Goal: Task Accomplishment & Management: Use online tool/utility

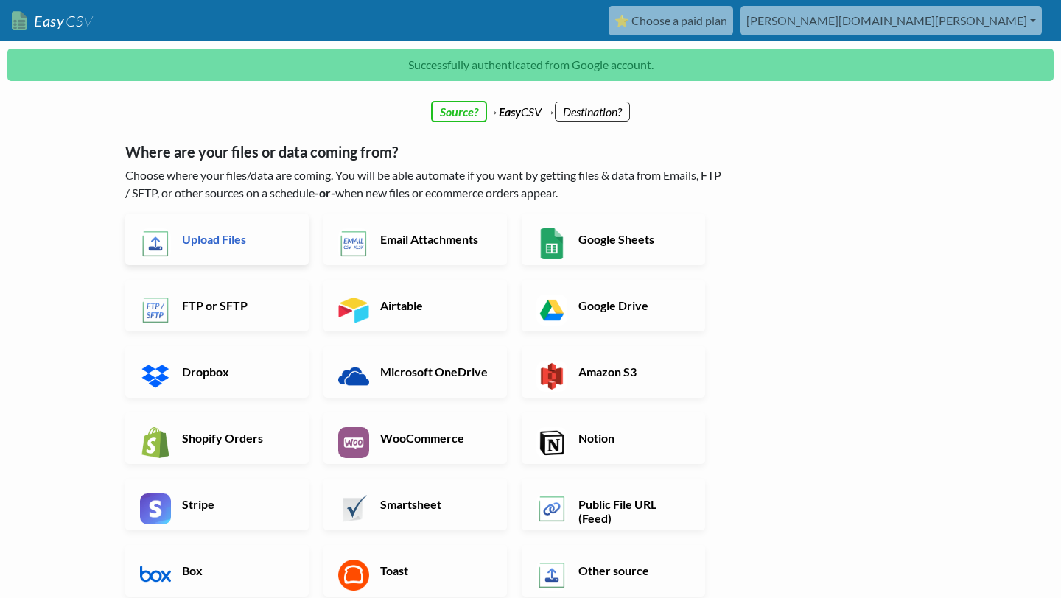
click at [222, 235] on h6 "Upload Files" at bounding box center [236, 239] width 116 height 14
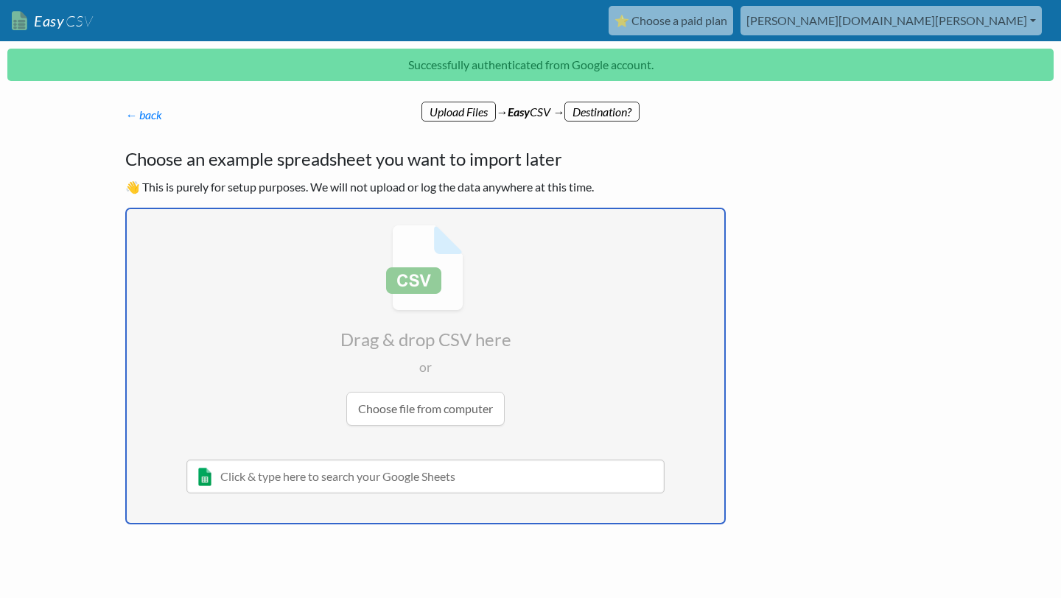
type input "C:\fakepath\order-se-2025-08-20 (1).csv"
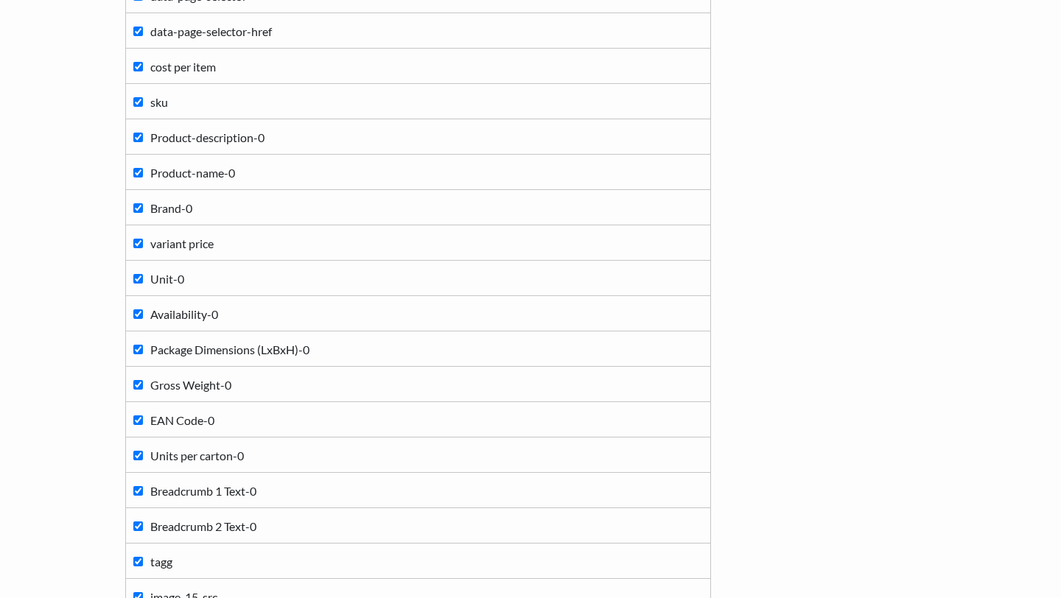
scroll to position [564, 0]
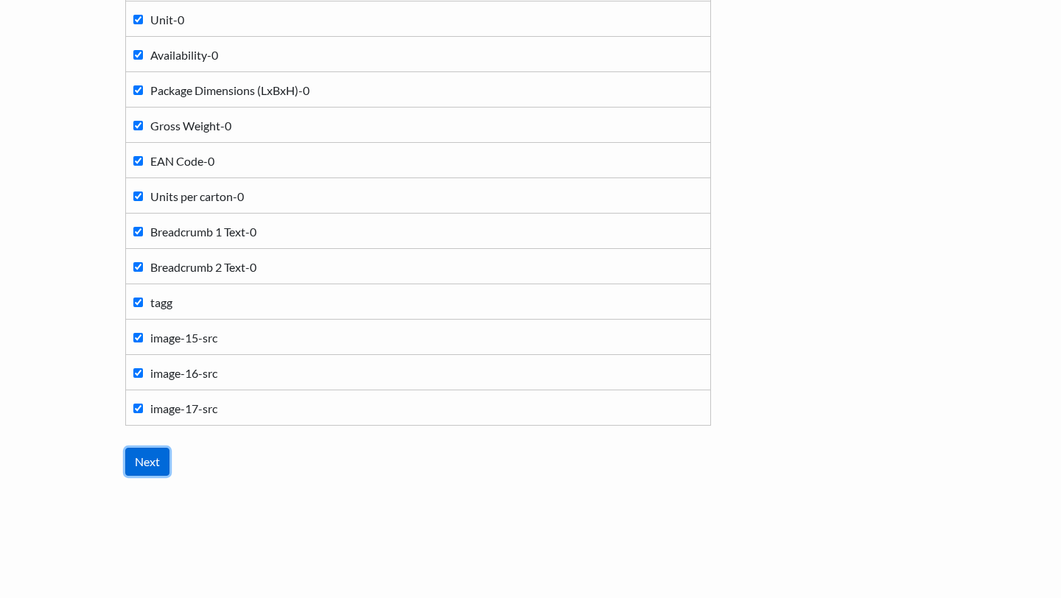
click at [152, 459] on input "Next" at bounding box center [147, 462] width 44 height 28
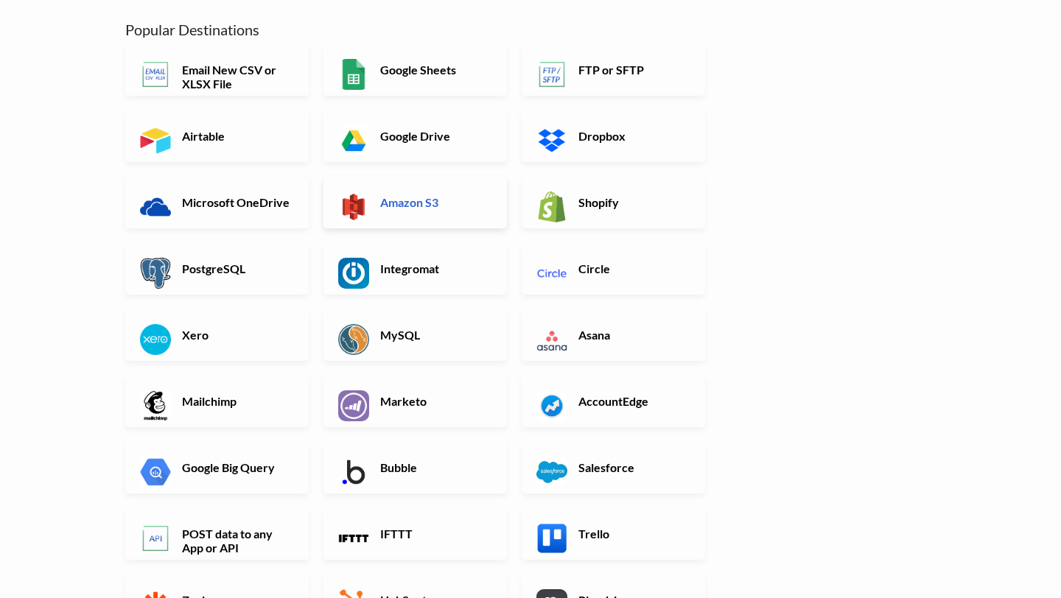
scroll to position [0, 0]
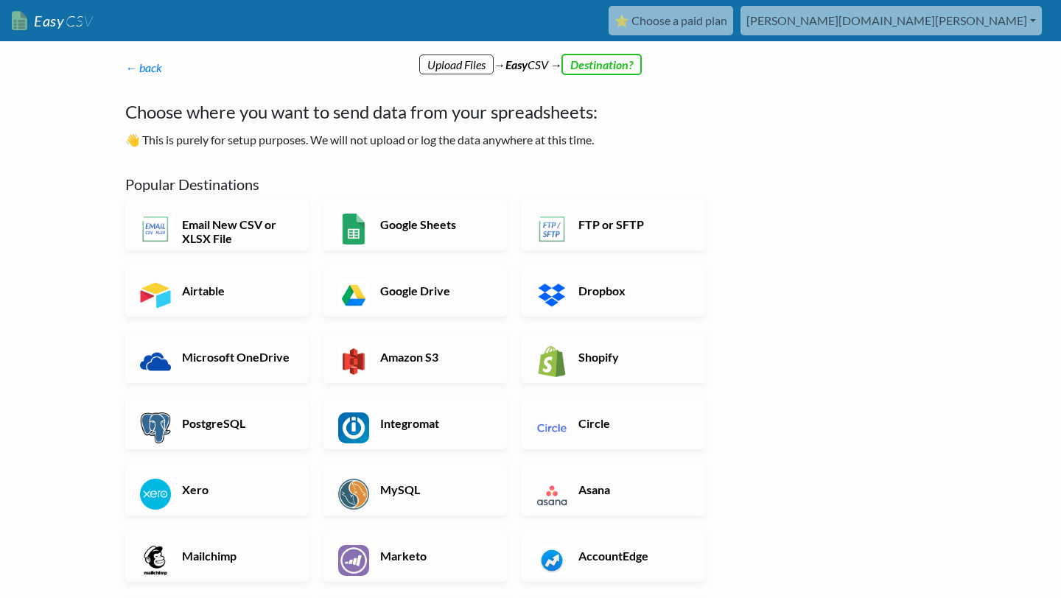
click at [597, 66] on p "← back Thanks for signing up! Set up your Import Flow and Upload Page in 1 minu…" at bounding box center [425, 68] width 600 height 18
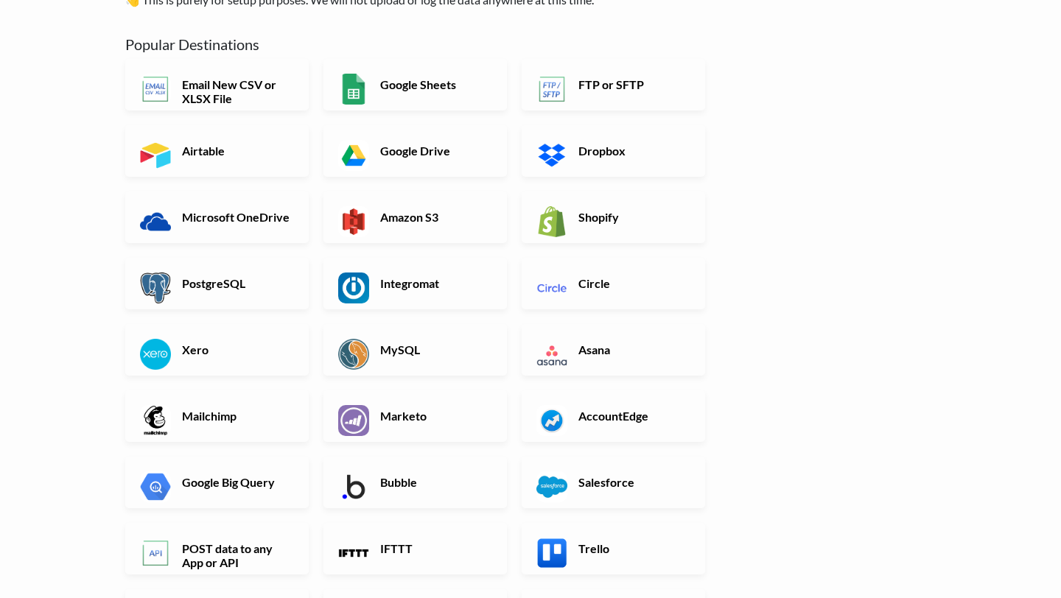
scroll to position [143, 0]
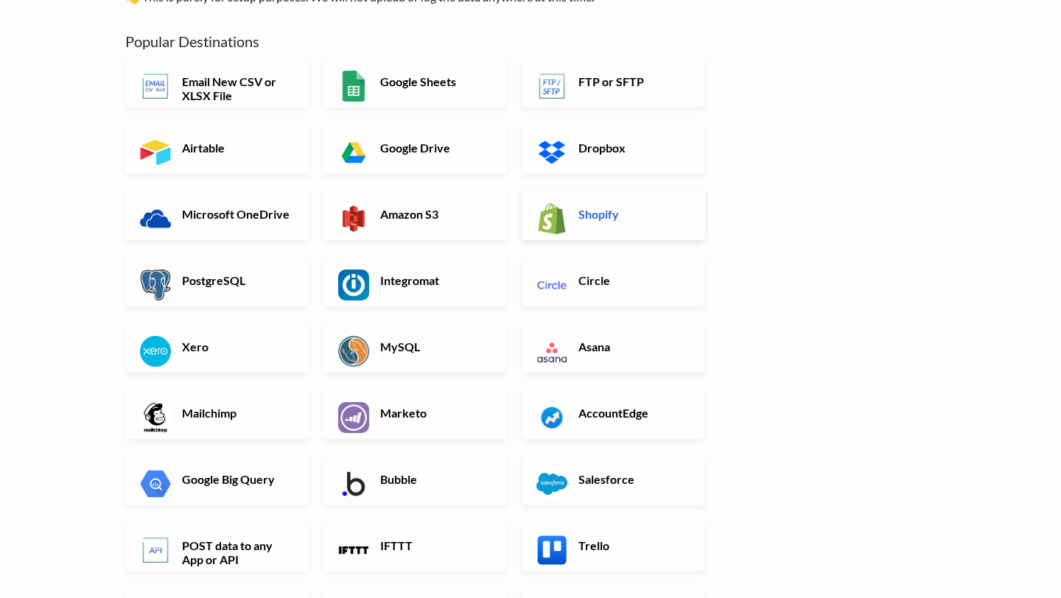
click at [580, 193] on link "Shopify" at bounding box center [613, 215] width 183 height 52
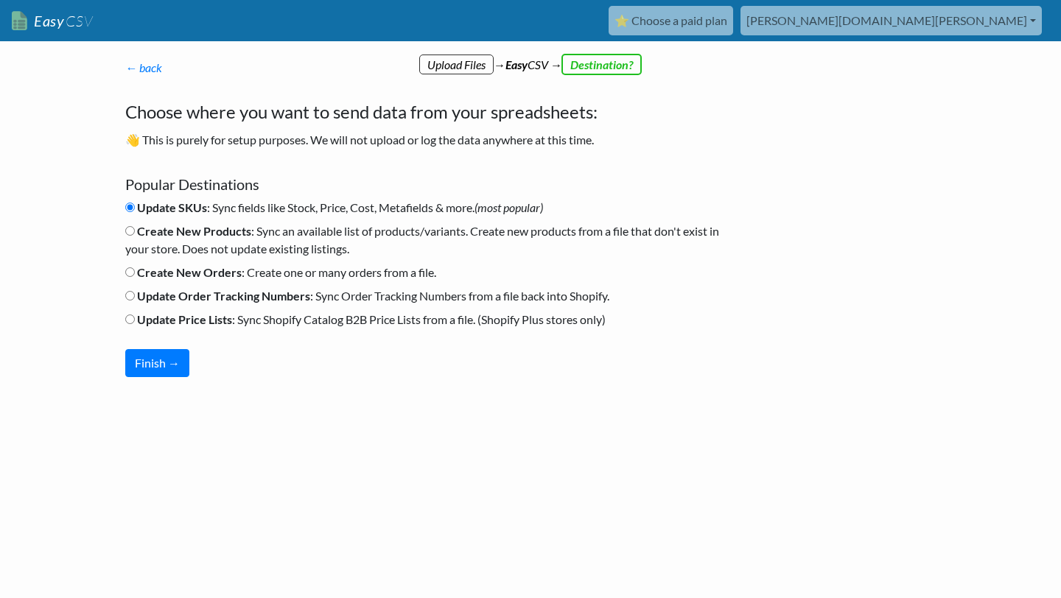
scroll to position [0, 0]
click at [132, 322] on input "Update Price Lists : Sync Shopify Catalog B2B Price Lists from a file. (Shopify…" at bounding box center [130, 320] width 10 height 10
radio input "true"
click at [130, 297] on input "Update Order Tracking Numbers : Sync Order Tracking Numbers from a file back in…" at bounding box center [130, 296] width 10 height 10
radio input "true"
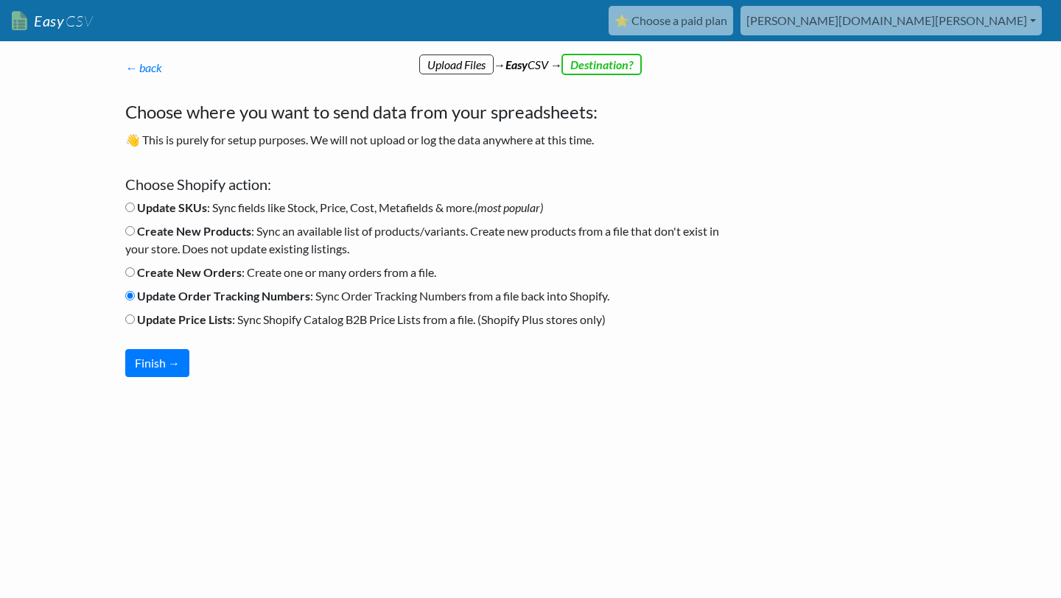
click at [130, 275] on input "Create New Orders : Create one or many orders from a file." at bounding box center [130, 272] width 10 height 10
radio input "true"
click at [133, 208] on input "Update SKUs : Sync fields like Stock, Price, Cost, Metafields & more. (most pop…" at bounding box center [130, 208] width 10 height 10
radio input "true"
click at [132, 232] on input "Create New Products : Sync an available list of products/variants. Create new p…" at bounding box center [130, 231] width 10 height 10
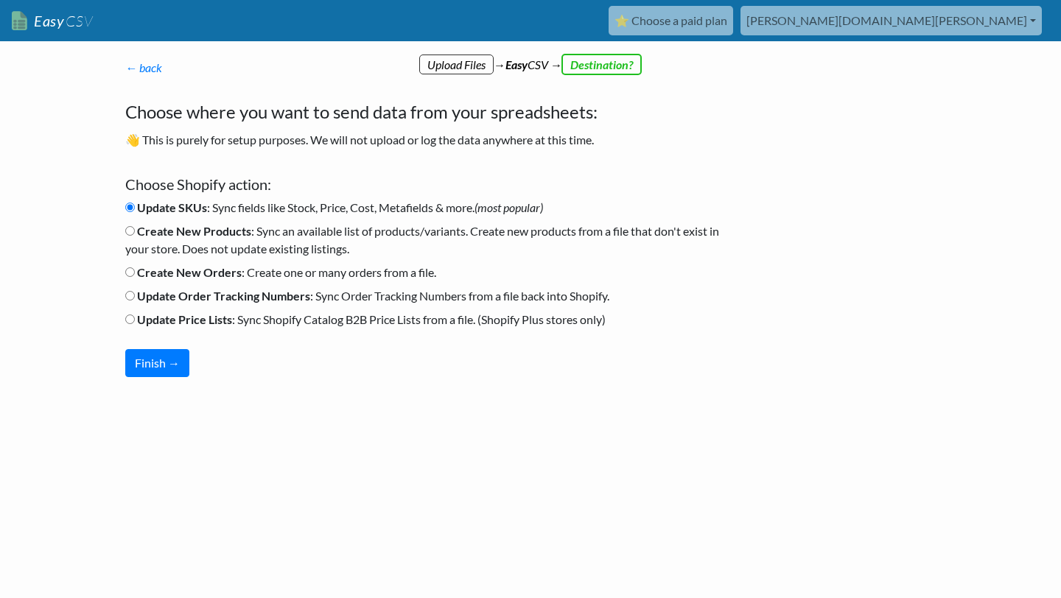
radio input "true"
click at [157, 365] on button "Finish →" at bounding box center [157, 363] width 64 height 28
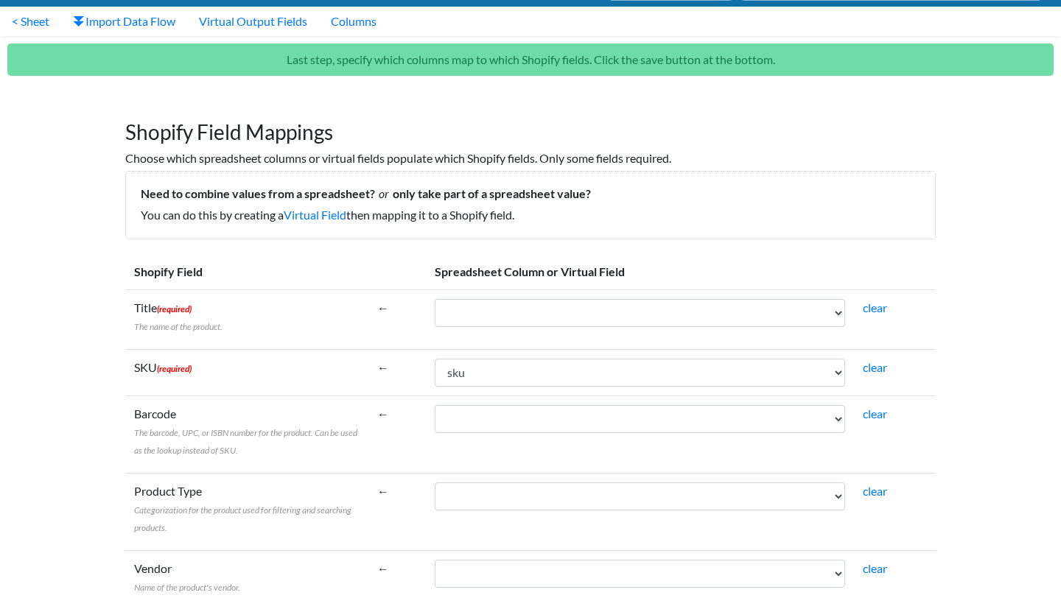
scroll to position [35, 0]
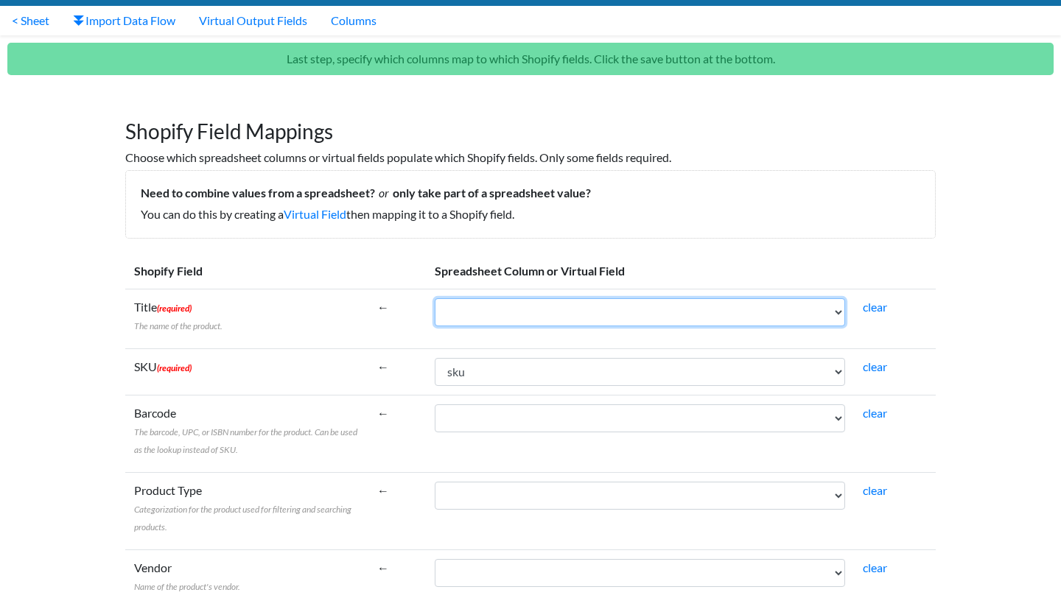
click at [474, 314] on select "web-scraper-order web-scraper-start-url data-page-selector data-page-selector-h…" at bounding box center [640, 312] width 410 height 28
select select "cr_743646"
click at [435, 298] on select "web-scraper-order web-scraper-start-url data-page-selector data-page-selector-h…" at bounding box center [640, 312] width 410 height 28
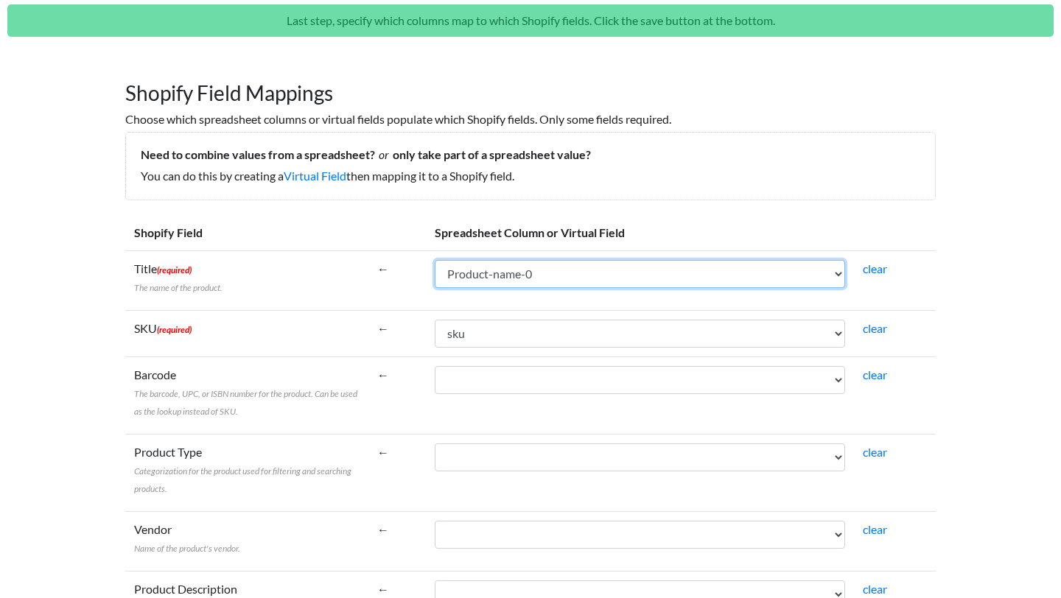
scroll to position [91, 0]
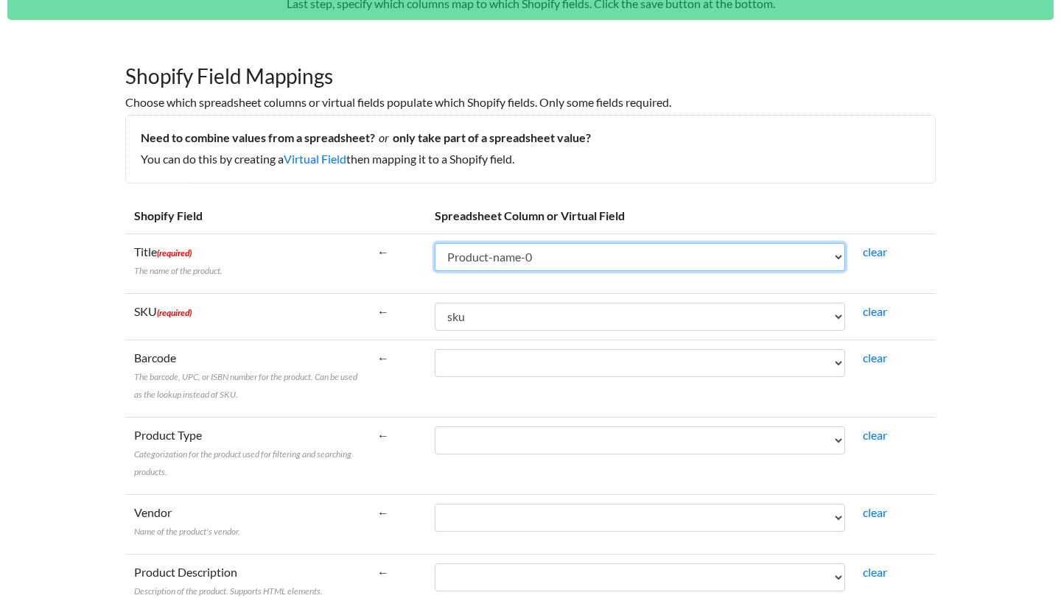
click at [513, 258] on select "web-scraper-order web-scraper-start-url data-page-selector data-page-selector-h…" at bounding box center [640, 257] width 410 height 28
click at [435, 243] on select "web-scraper-order web-scraper-start-url data-page-selector data-page-selector-h…" at bounding box center [640, 257] width 410 height 28
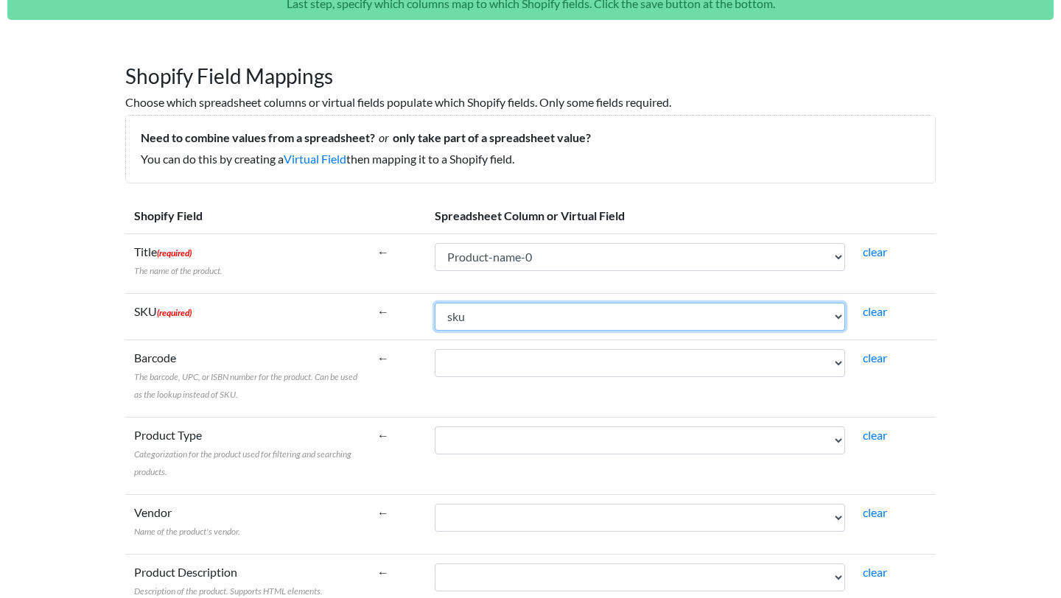
click at [517, 313] on select "web-scraper-order web-scraper-start-url data-page-selector data-page-selector-h…" at bounding box center [640, 317] width 410 height 28
click at [435, 303] on select "web-scraper-order web-scraper-start-url data-page-selector data-page-selector-h…" at bounding box center [640, 317] width 410 height 28
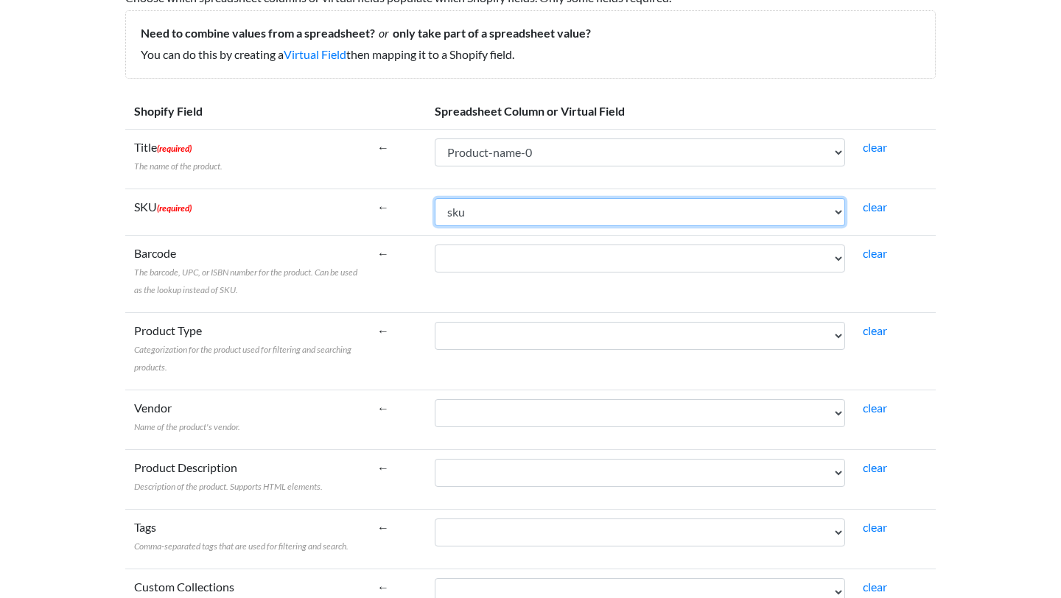
scroll to position [205, 0]
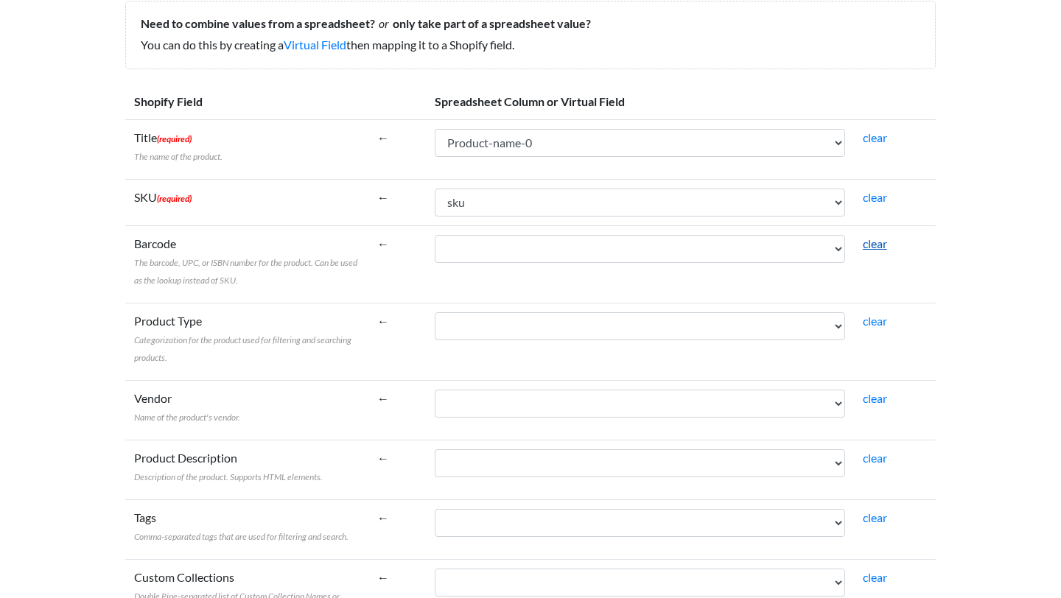
click at [871, 242] on link "clear" at bounding box center [875, 243] width 24 height 14
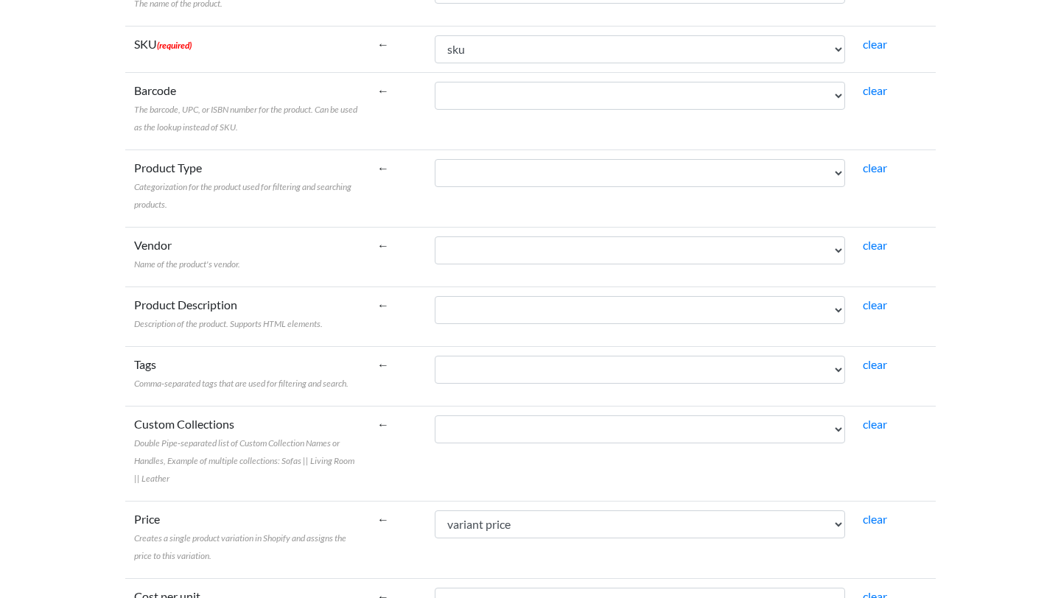
scroll to position [359, 0]
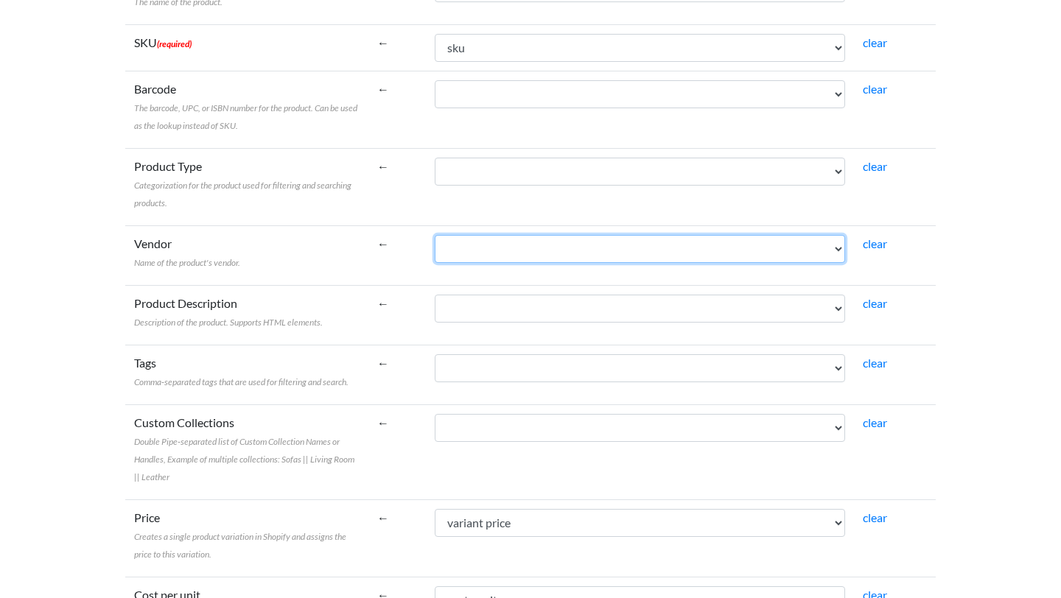
click at [465, 243] on select "web-scraper-order web-scraper-start-url data-page-selector data-page-selector-h…" at bounding box center [640, 249] width 410 height 28
click at [435, 235] on select "web-scraper-order web-scraper-start-url data-page-selector data-page-selector-h…" at bounding box center [640, 249] width 410 height 28
click at [514, 242] on select "web-scraper-order web-scraper-start-url data-page-selector data-page-selector-h…" at bounding box center [640, 249] width 410 height 28
select select "cr_743647"
click at [435, 235] on select "web-scraper-order web-scraper-start-url data-page-selector data-page-selector-h…" at bounding box center [640, 249] width 410 height 28
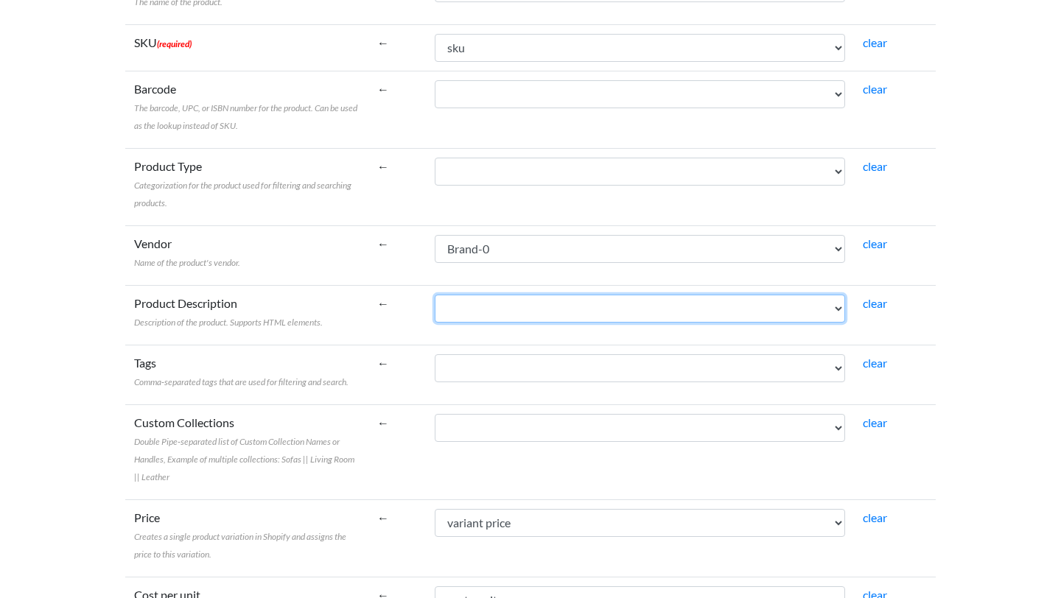
click at [505, 306] on select "web-scraper-order web-scraper-start-url data-page-selector data-page-selector-h…" at bounding box center [640, 309] width 410 height 28
select select "cr_743645"
click at [435, 295] on select "web-scraper-order web-scraper-start-url data-page-selector data-page-selector-h…" at bounding box center [640, 309] width 410 height 28
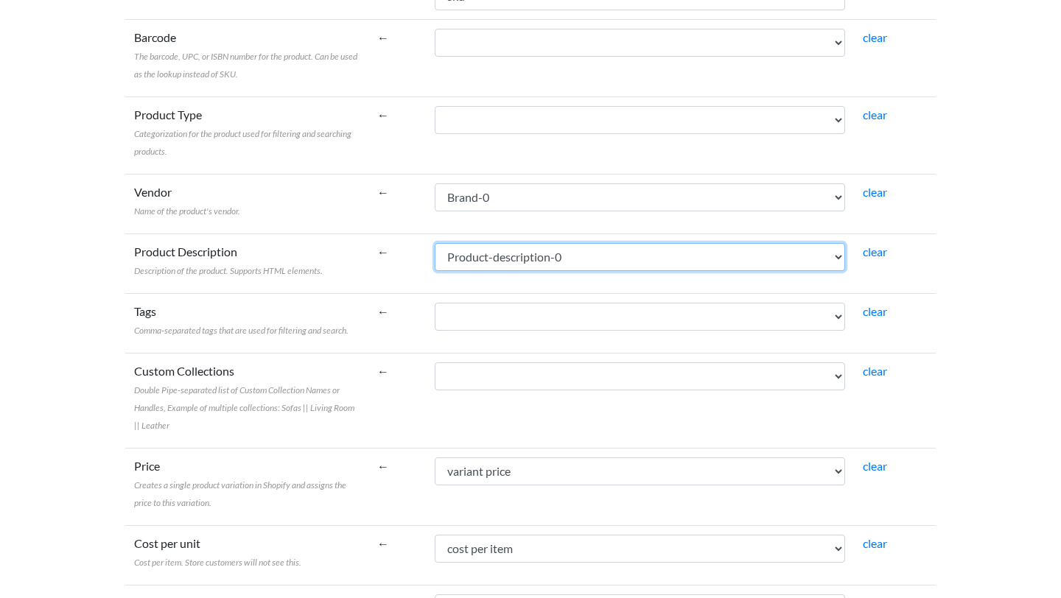
scroll to position [424, 0]
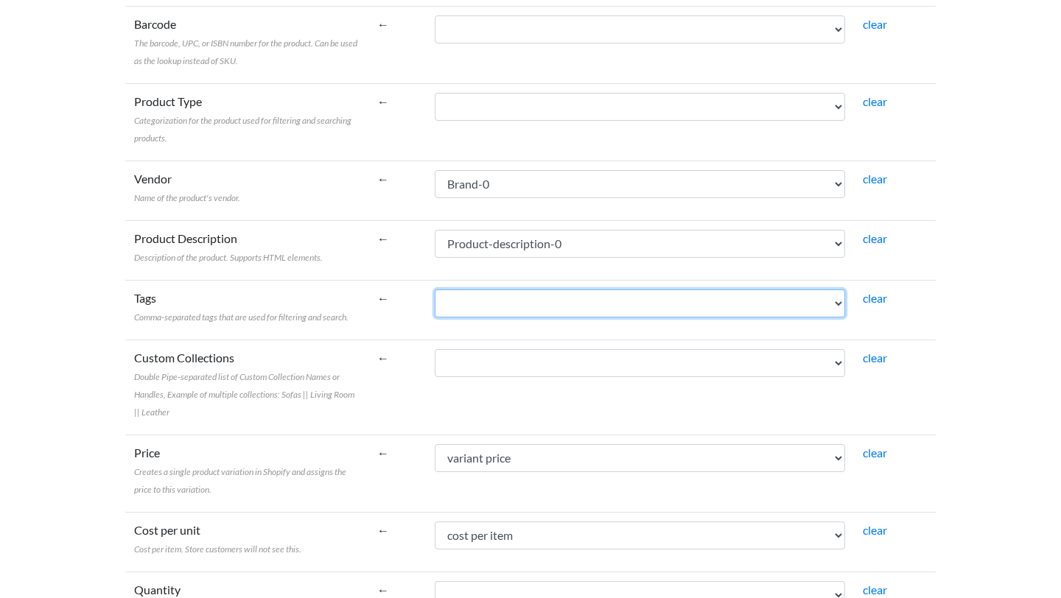
click at [464, 304] on select "web-scraper-order web-scraper-start-url data-page-selector data-page-selector-h…" at bounding box center [640, 303] width 410 height 28
select select "cr_743657"
click at [435, 289] on select "web-scraper-order web-scraper-start-url data-page-selector data-page-selector-h…" at bounding box center [640, 303] width 410 height 28
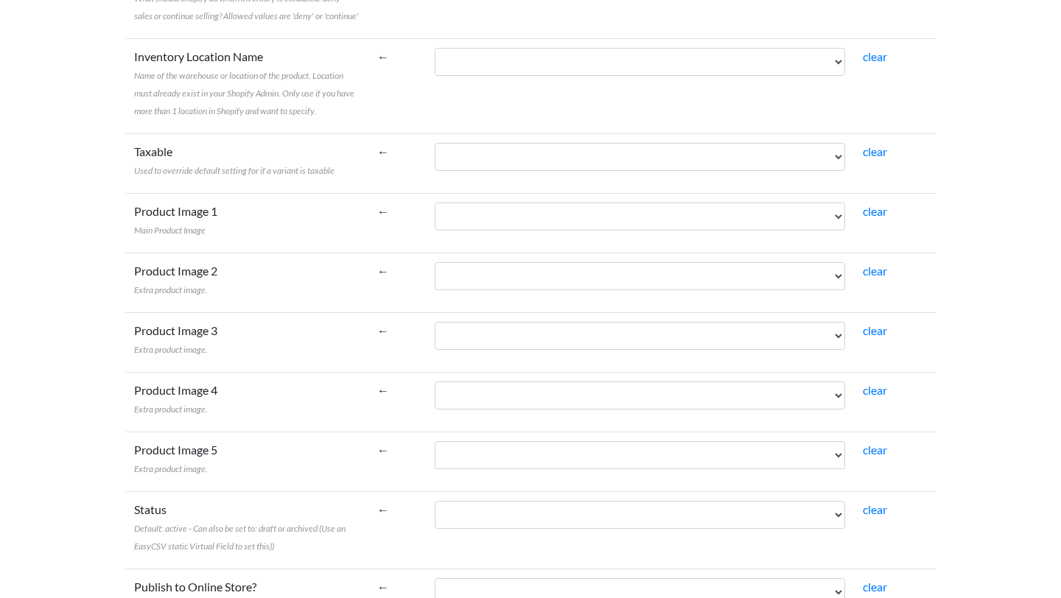
scroll to position [1096, 0]
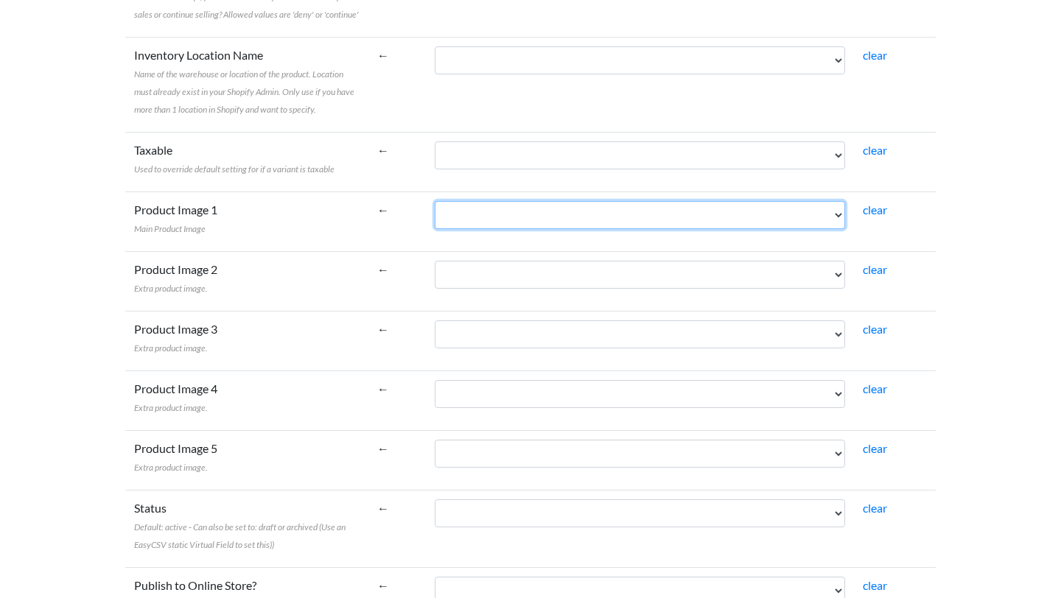
click at [475, 211] on select "web-scraper-order web-scraper-start-url data-page-selector data-page-selector-h…" at bounding box center [640, 215] width 410 height 28
select select "cr_743658"
click at [435, 201] on select "web-scraper-order web-scraper-start-url data-page-selector data-page-selector-h…" at bounding box center [640, 215] width 410 height 28
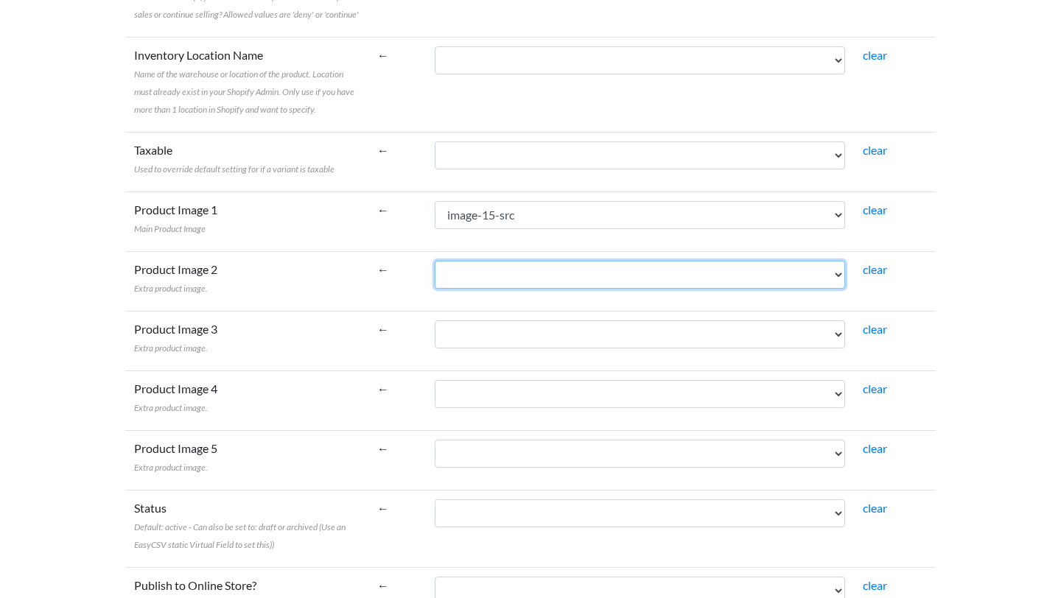
click at [525, 278] on select "web-scraper-order web-scraper-start-url data-page-selector data-page-selector-h…" at bounding box center [640, 275] width 410 height 28
select select "cr_743659"
click at [435, 261] on select "web-scraper-order web-scraper-start-url data-page-selector data-page-selector-h…" at bounding box center [640, 275] width 410 height 28
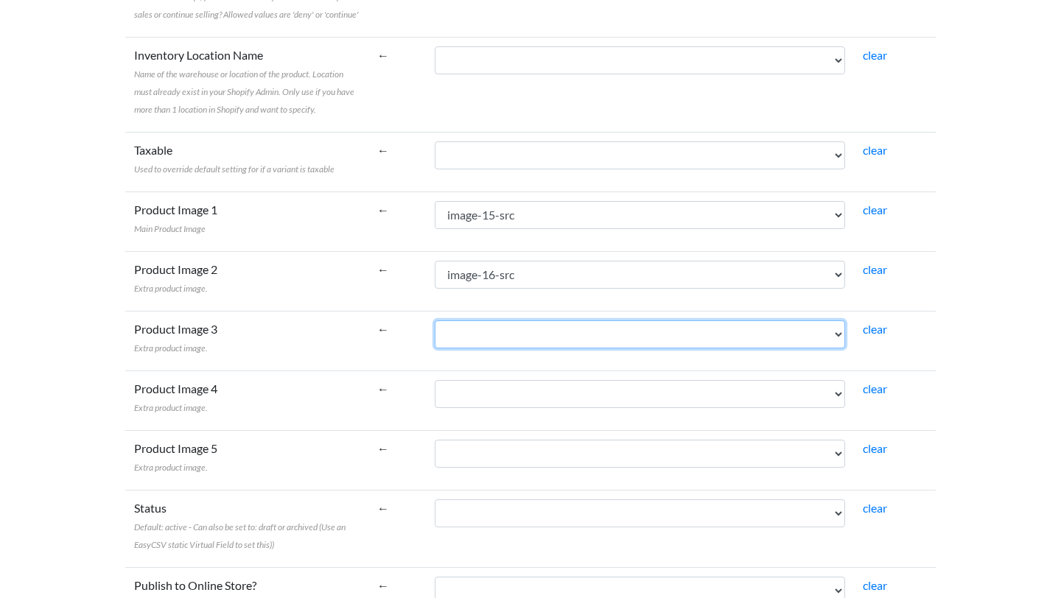
click at [536, 329] on select "web-scraper-order web-scraper-start-url data-page-selector data-page-selector-h…" at bounding box center [640, 334] width 410 height 28
select select "cr_743660"
click at [435, 320] on select "web-scraper-order web-scraper-start-url data-page-selector data-page-selector-h…" at bounding box center [640, 334] width 410 height 28
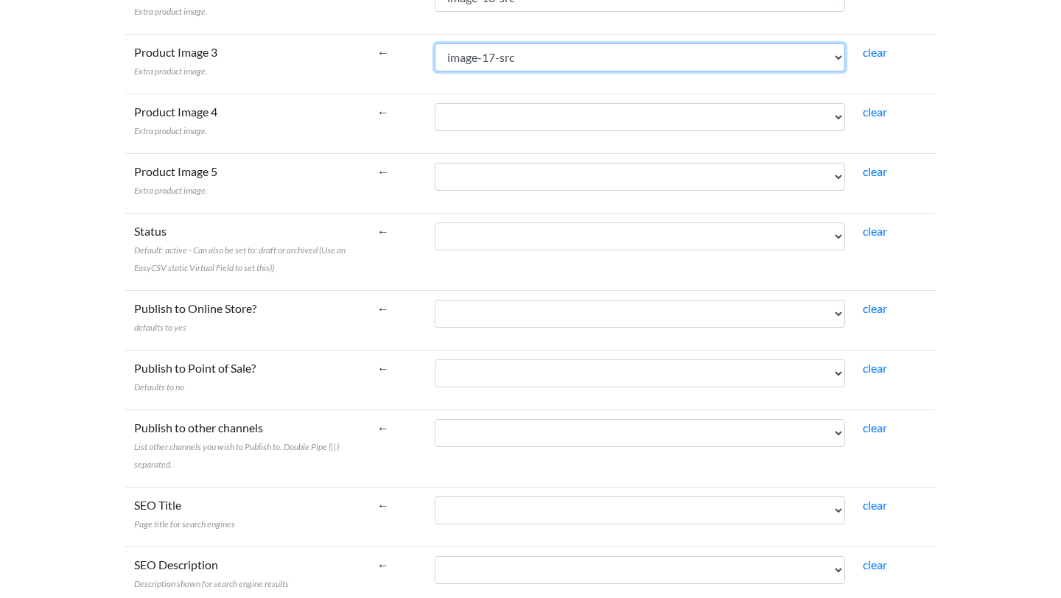
scroll to position [1374, 0]
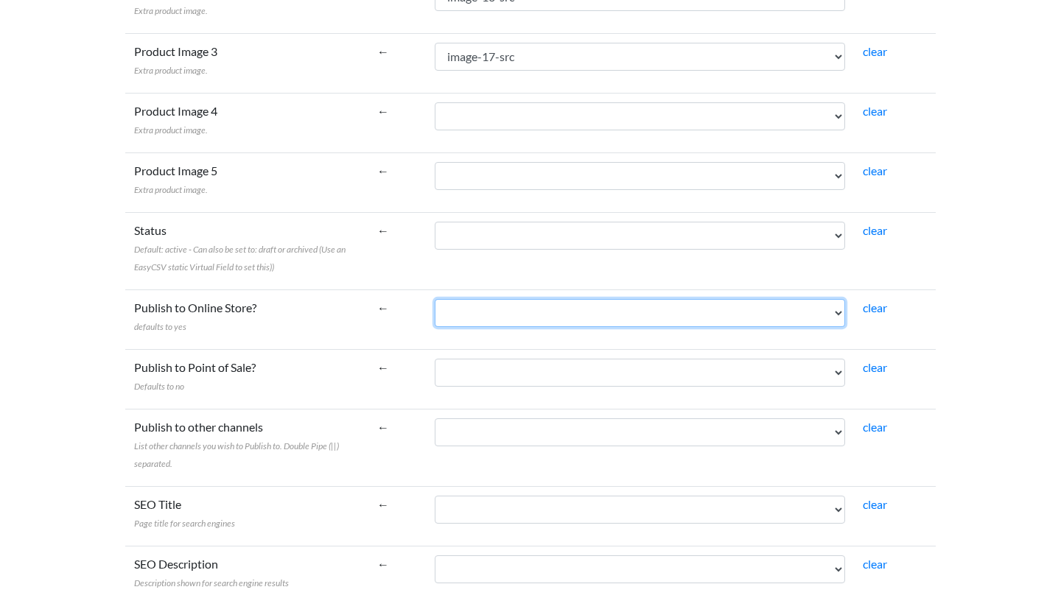
click at [467, 313] on select "web-scraper-order web-scraper-start-url data-page-selector data-page-selector-h…" at bounding box center [640, 313] width 410 height 28
click at [435, 299] on select "web-scraper-order web-scraper-start-url data-page-selector data-page-selector-h…" at bounding box center [640, 313] width 410 height 28
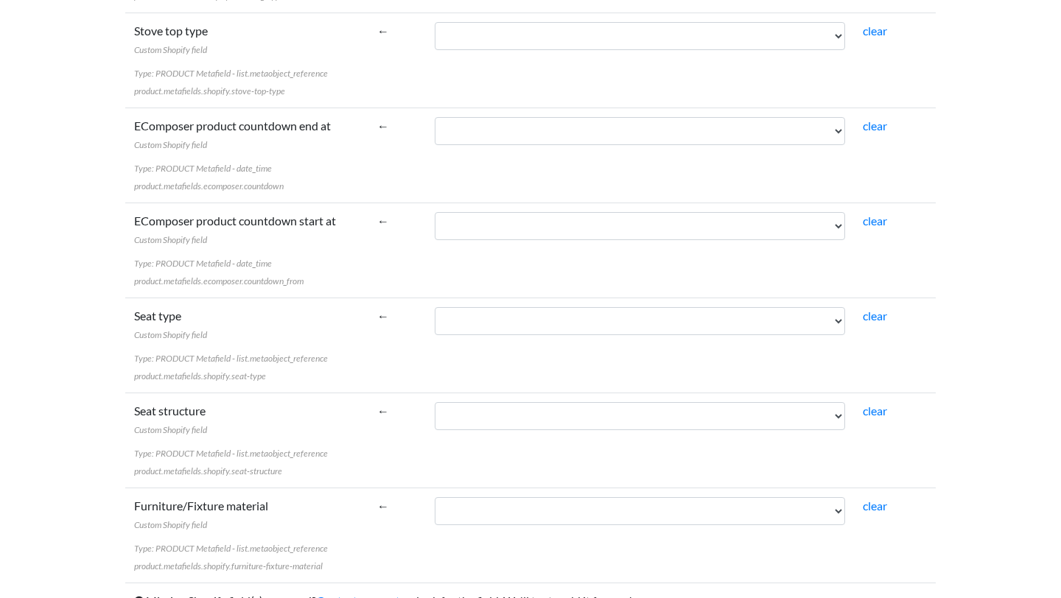
scroll to position [5399, 0]
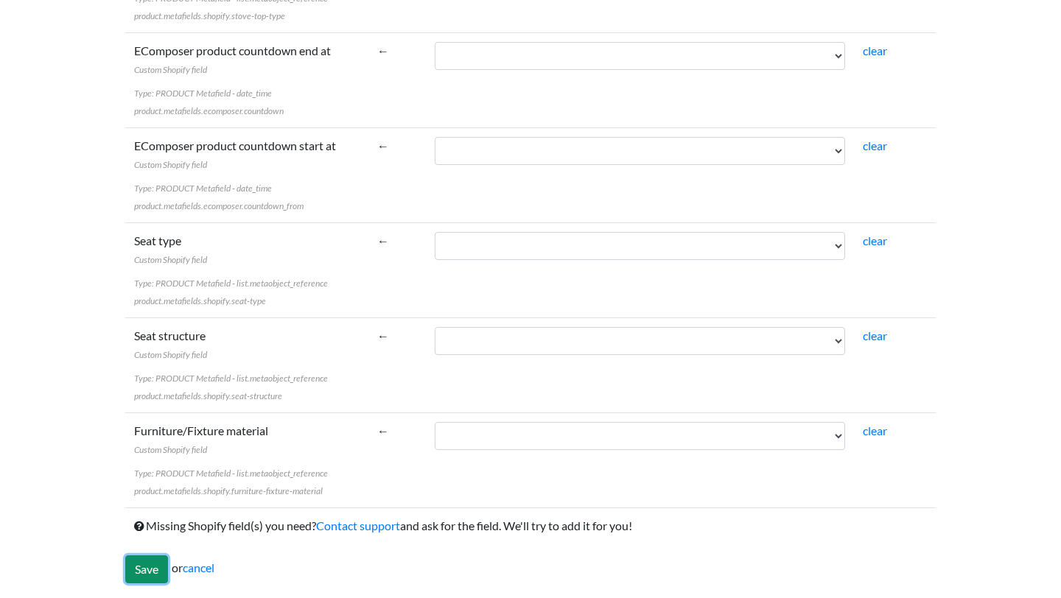
click at [144, 565] on input "Save" at bounding box center [146, 569] width 43 height 28
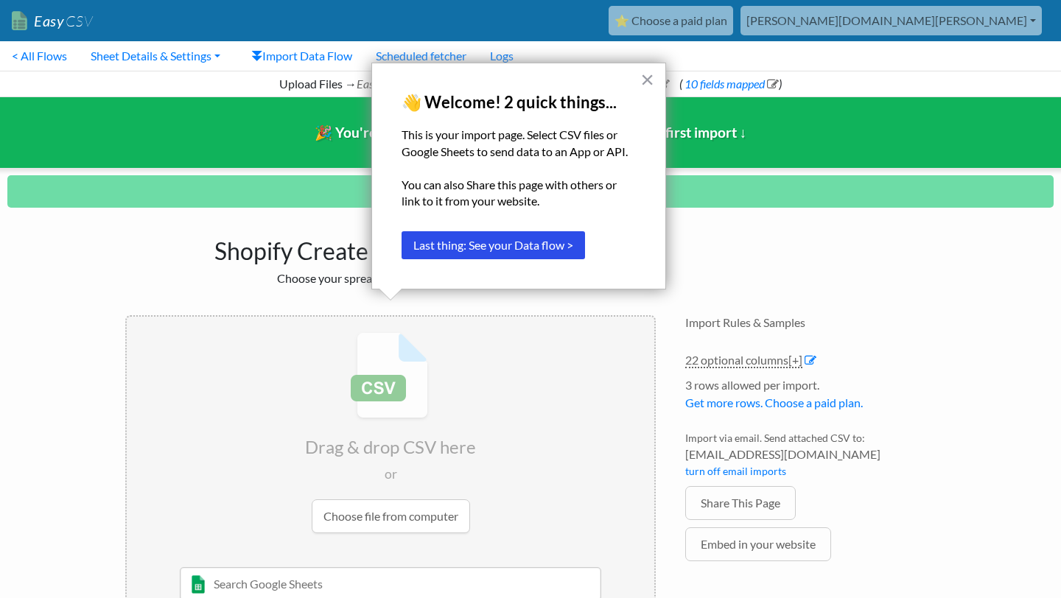
scroll to position [60, 0]
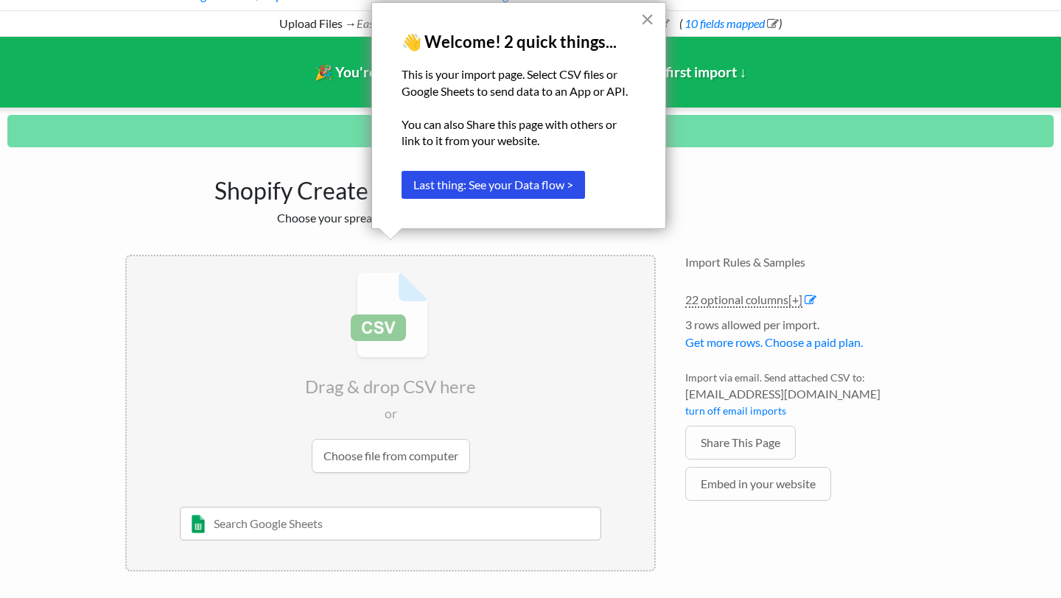
click at [650, 19] on button "×" at bounding box center [647, 19] width 14 height 24
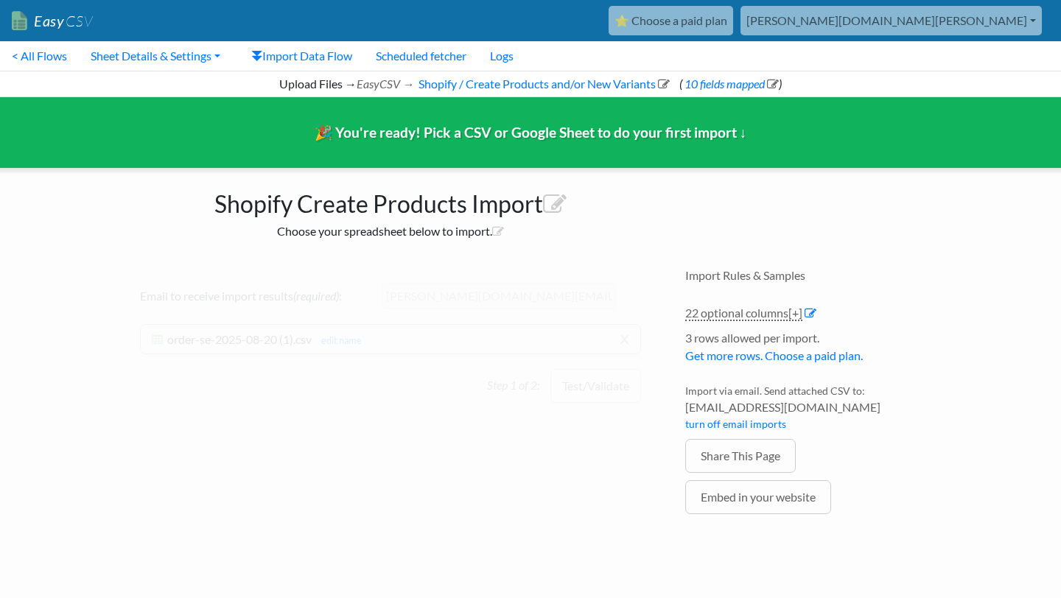
scroll to position [0, 0]
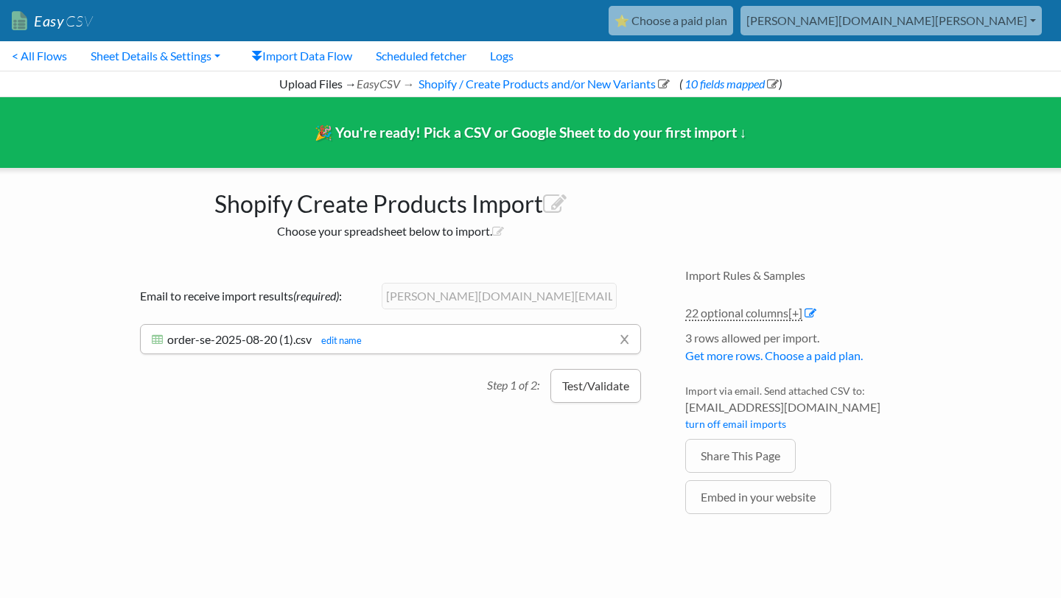
click at [590, 387] on button "Test/Validate" at bounding box center [595, 386] width 91 height 34
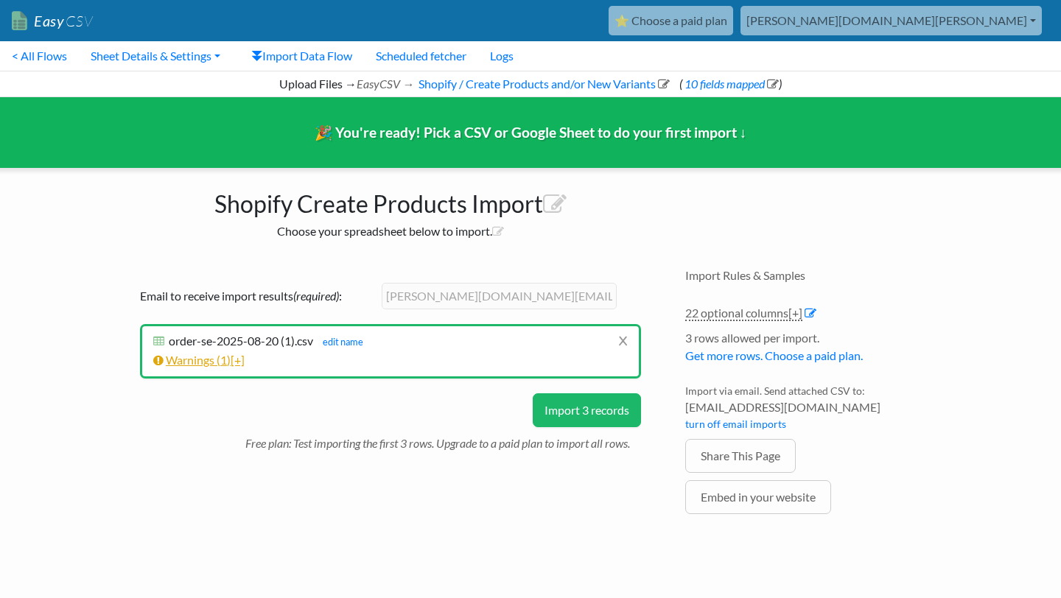
click at [196, 362] on link "Warnings ( 1 ) [+]" at bounding box center [198, 360] width 91 height 14
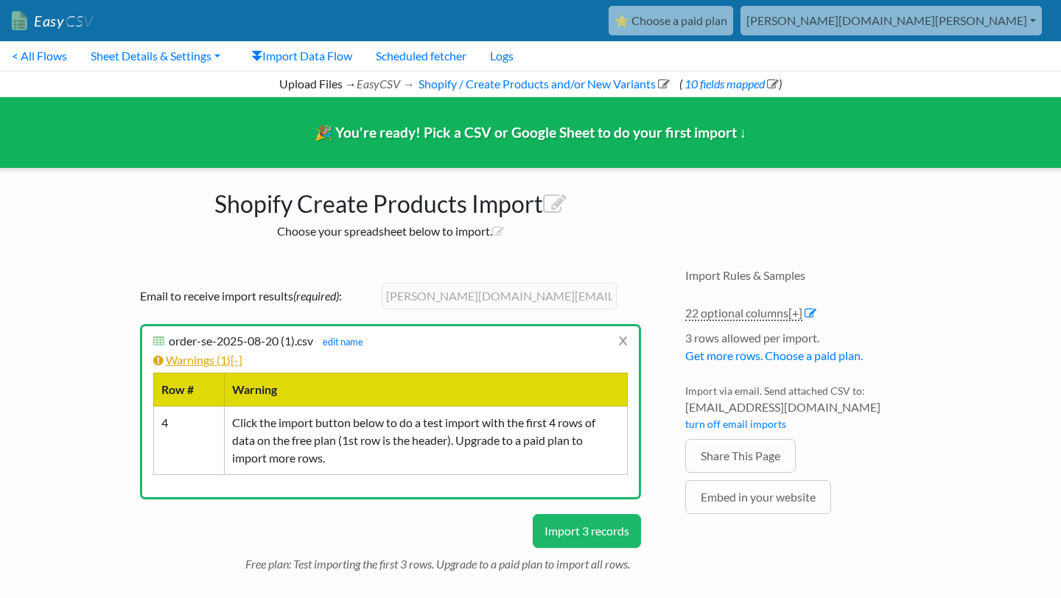
click at [214, 358] on link "Warnings ( 1 ) [-]" at bounding box center [197, 360] width 89 height 14
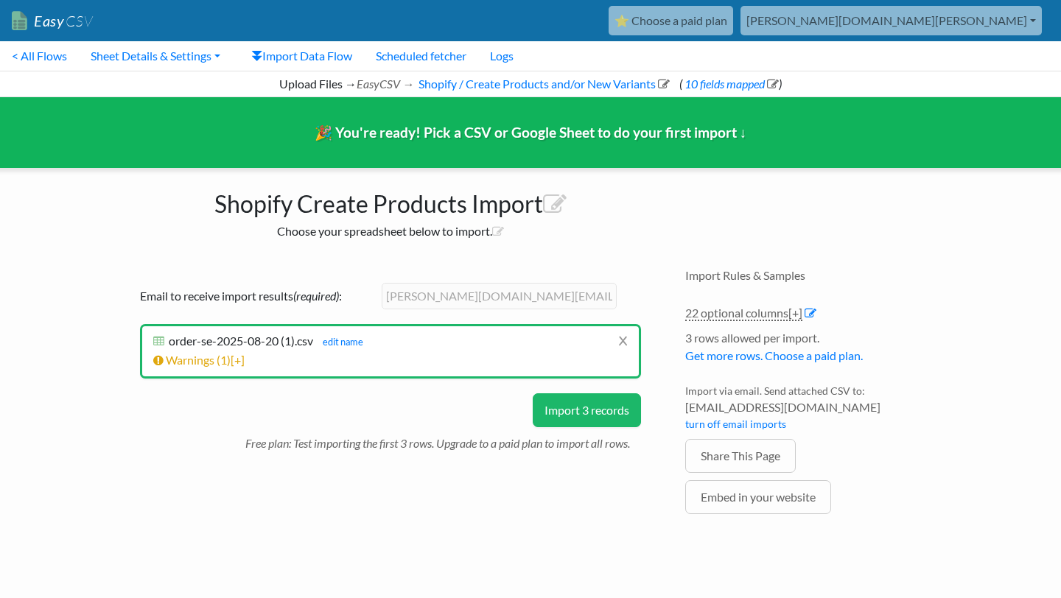
click at [585, 418] on button "Import 3 records" at bounding box center [587, 410] width 108 height 34
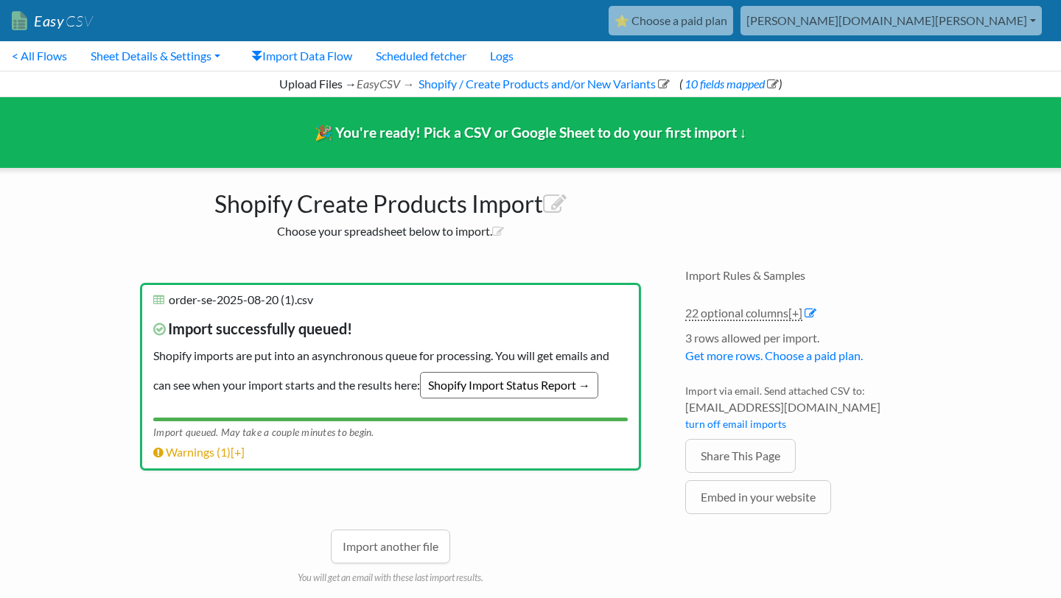
click at [529, 387] on link "Shopify Import Status Report →" at bounding box center [509, 385] width 178 height 27
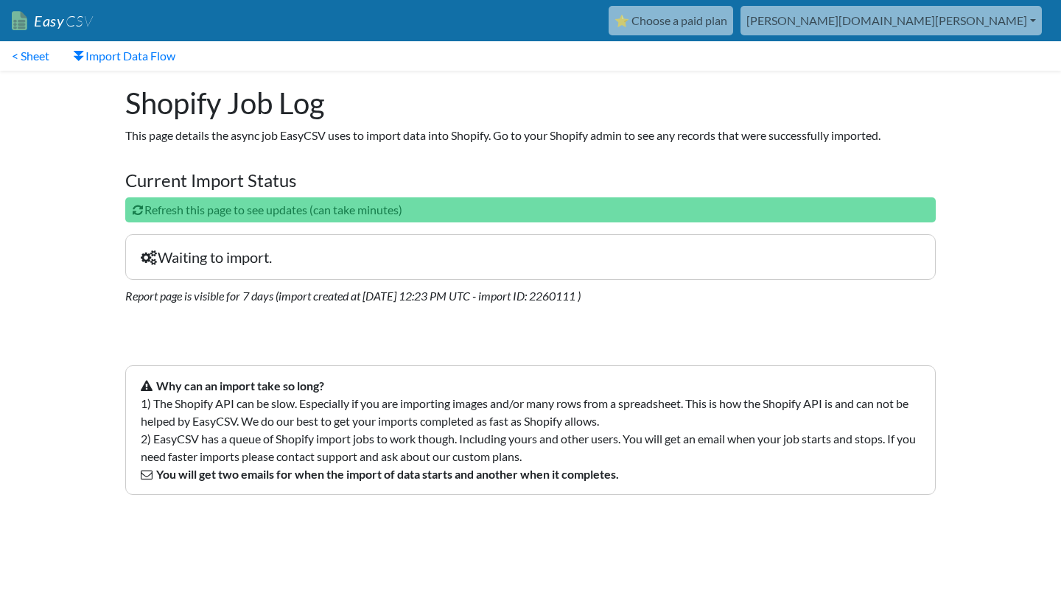
click at [244, 253] on p "Waiting to import." at bounding box center [530, 257] width 810 height 46
click at [327, 207] on p "Refresh this page to see updates (can take minutes)" at bounding box center [530, 209] width 810 height 25
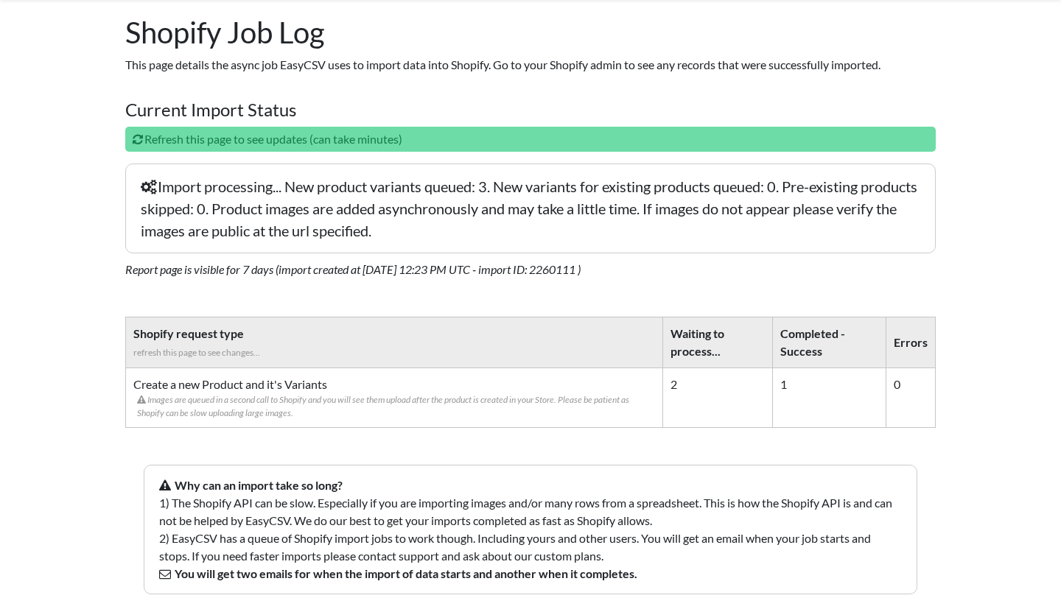
scroll to position [72, 0]
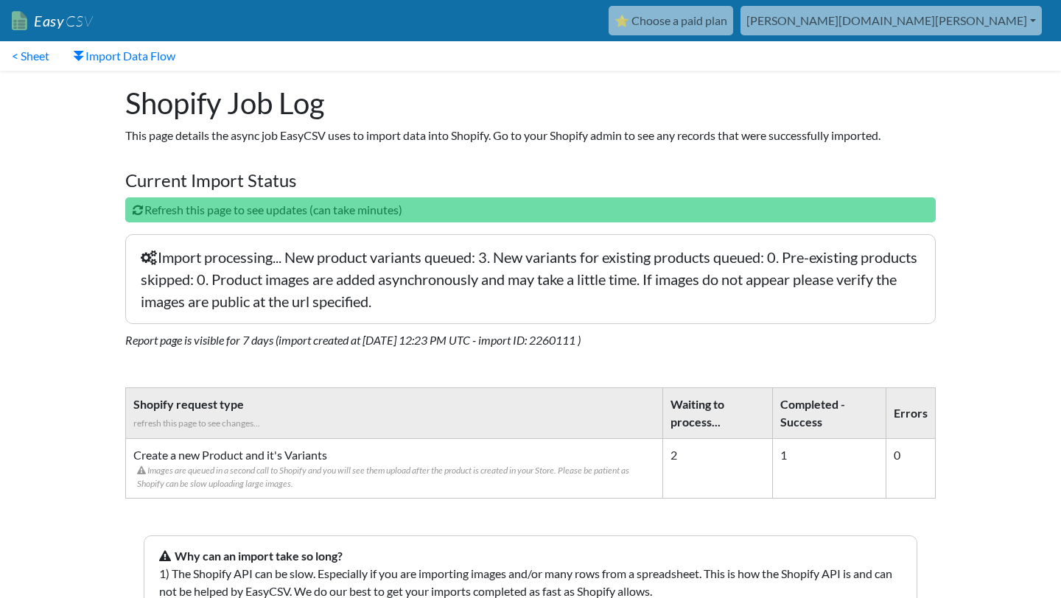
scroll to position [72, 0]
